Goal: Understand process/instructions: Learn how to perform a task or action

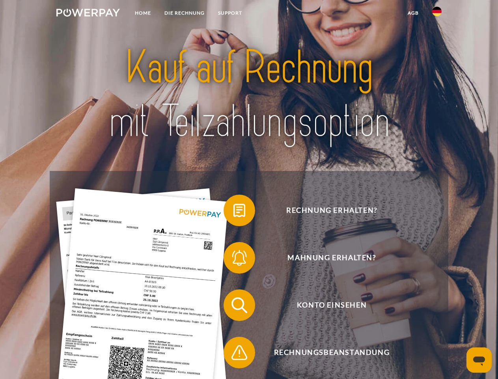
click at [88, 14] on img at bounding box center [88, 13] width 64 height 8
click at [437, 14] on img at bounding box center [436, 11] width 9 height 9
click at [413, 13] on link "agb" at bounding box center [413, 13] width 24 height 14
click at [234, 212] on span at bounding box center [227, 210] width 39 height 39
